Goal: Contribute content

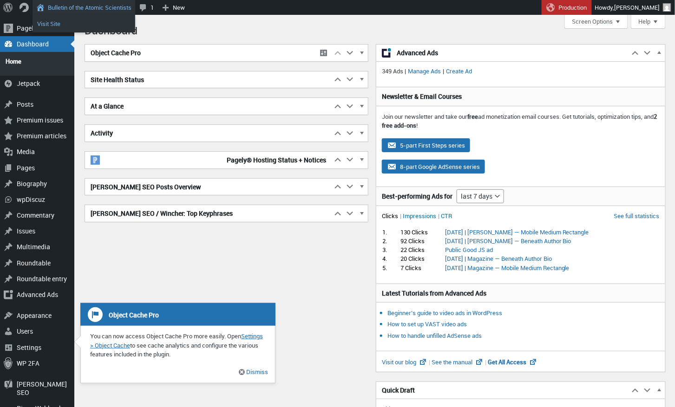
click at [51, 22] on link "Visit Site" at bounding box center [84, 24] width 103 height 12
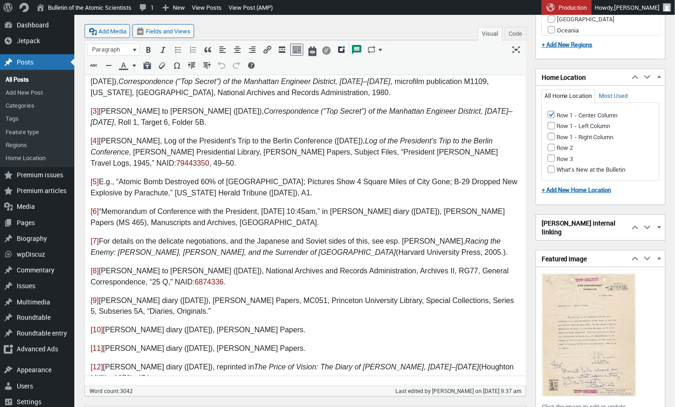
scroll to position [2503, 0]
drag, startPoint x: 109, startPoint y: 359, endPoint x: 117, endPoint y: 358, distance: 7.9
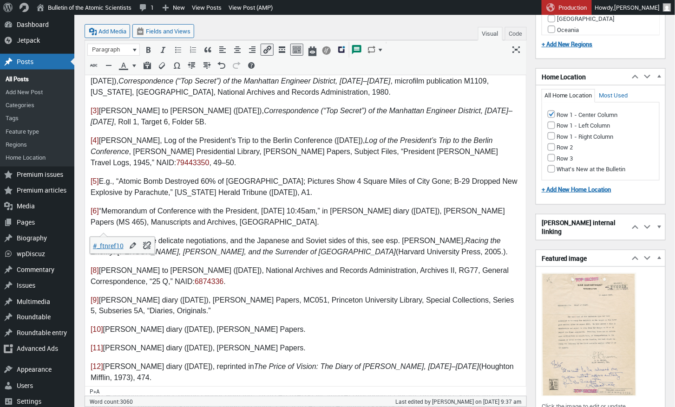
scroll to position [2504, 0]
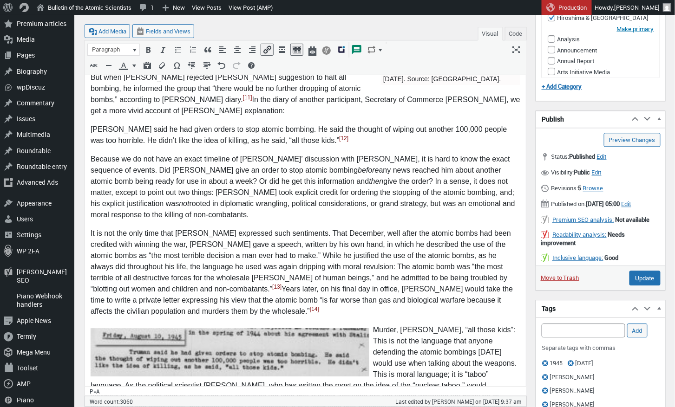
scroll to position [1786, 0]
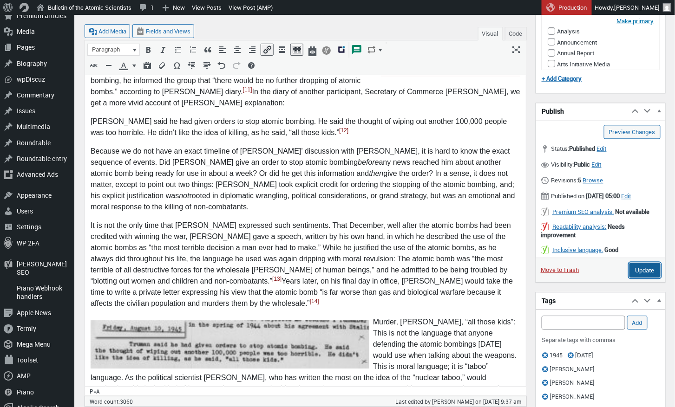
click at [654, 277] on input "Update" at bounding box center [644, 270] width 31 height 15
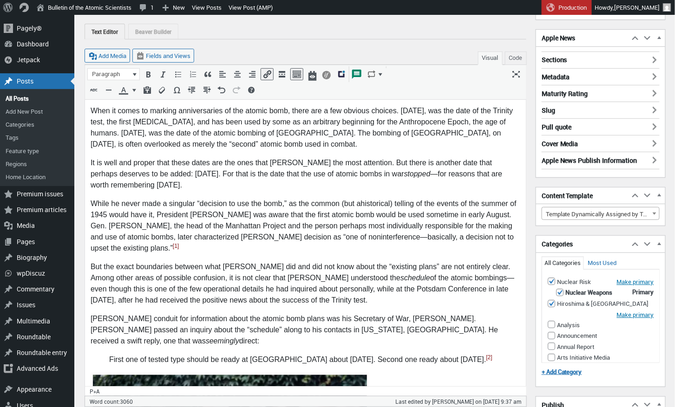
scroll to position [0, 0]
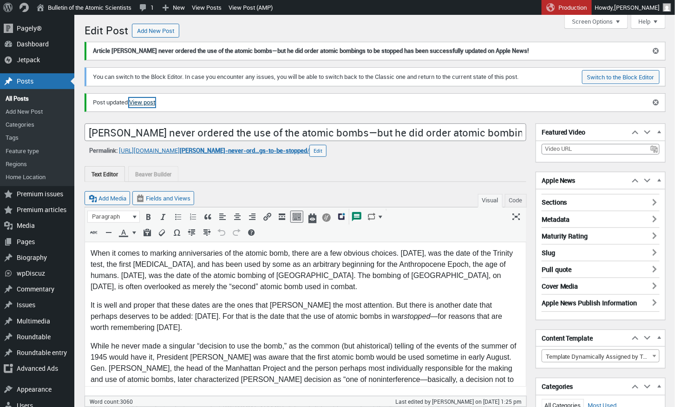
click at [151, 102] on link "View post" at bounding box center [142, 102] width 26 height 9
